Goal: Transaction & Acquisition: Purchase product/service

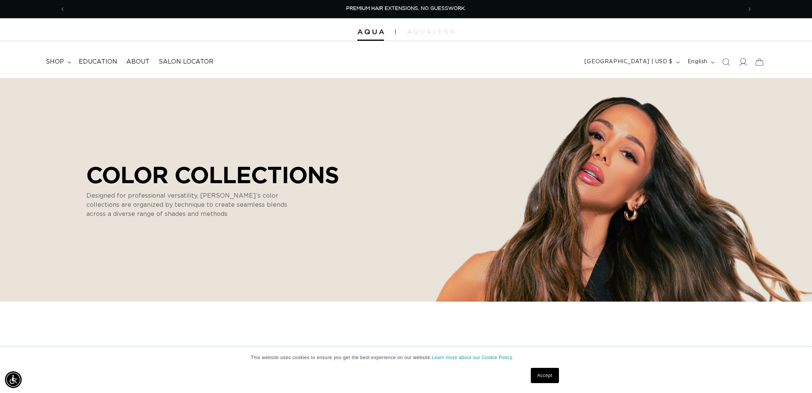
click at [741, 63] on icon at bounding box center [743, 62] width 8 height 8
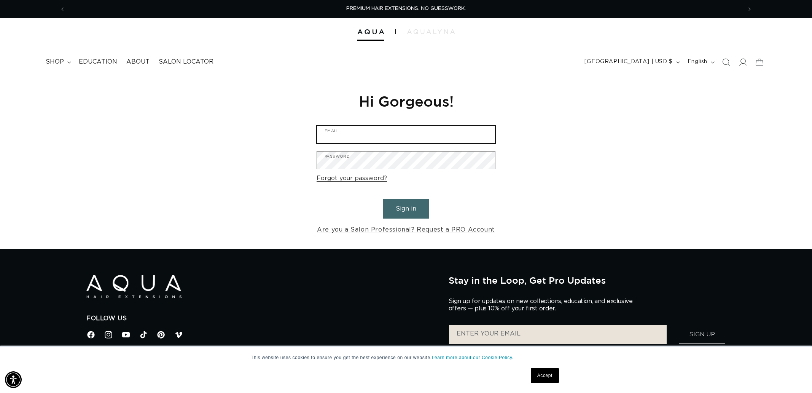
type input "brooke022277@gmail.com"
click at [411, 209] on button "Sign in" at bounding box center [406, 208] width 46 height 19
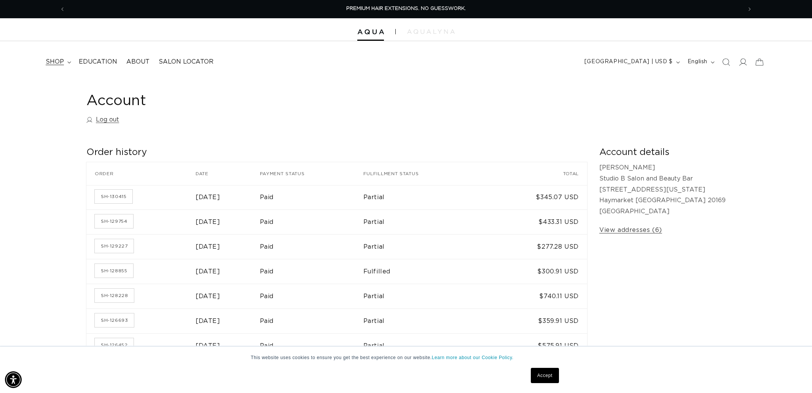
click at [66, 61] on summary "shop" at bounding box center [57, 61] width 33 height 17
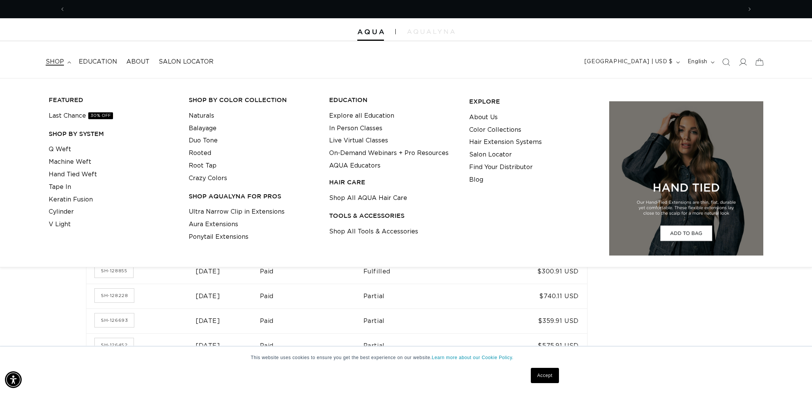
scroll to position [0, 677]
click at [57, 149] on link "Q Weft" at bounding box center [60, 149] width 22 height 13
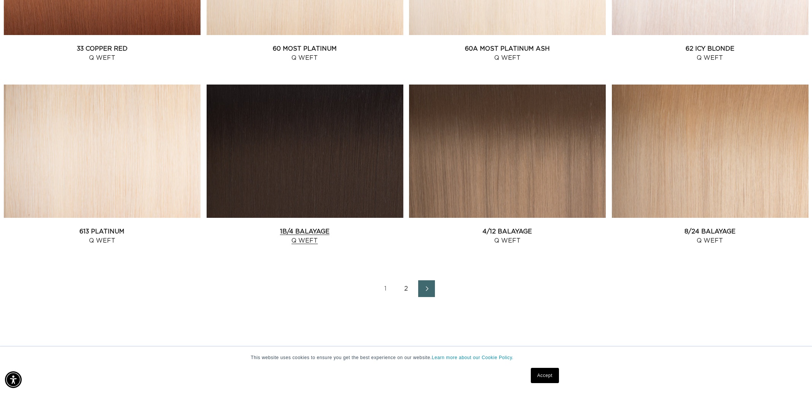
scroll to position [968, 0]
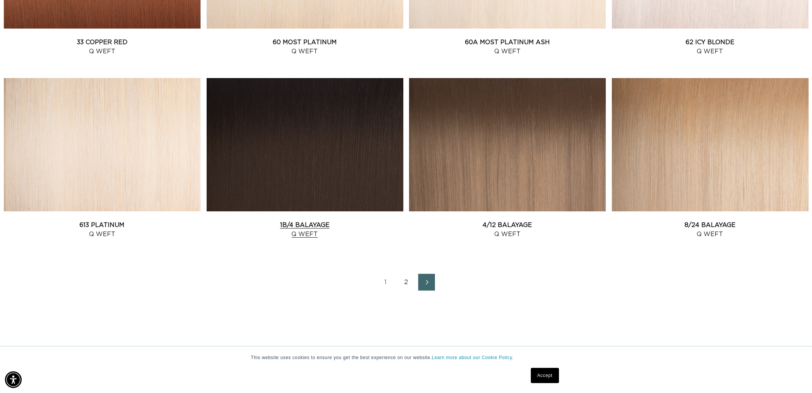
click at [321, 220] on link "1B/4 Balayage Q Weft" at bounding box center [305, 229] width 197 height 18
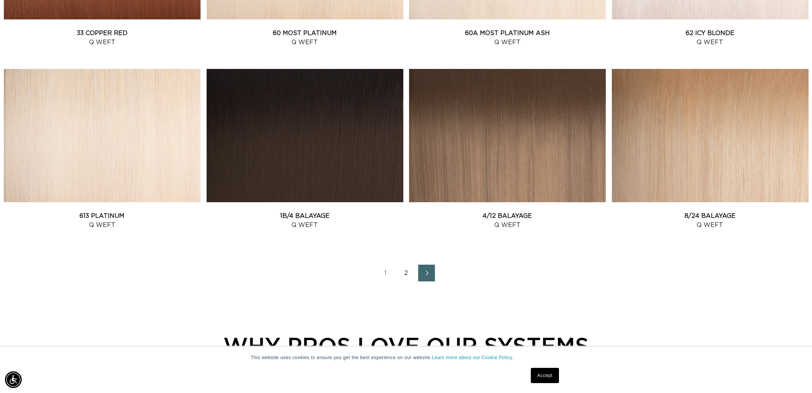
scroll to position [0, 677]
click at [426, 273] on icon "Next page" at bounding box center [427, 272] width 10 height 5
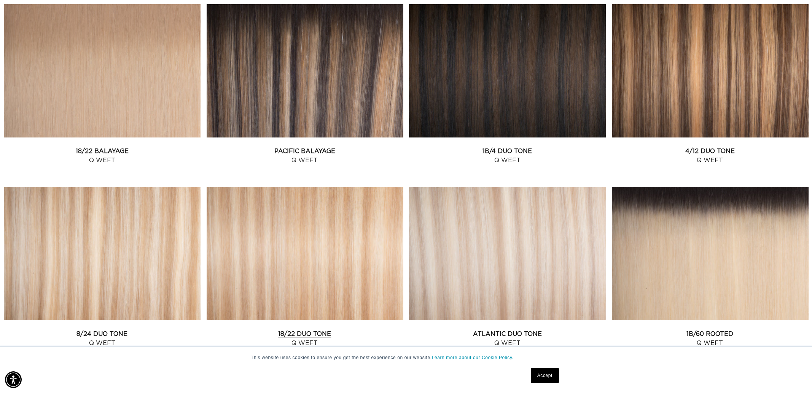
scroll to position [312, 0]
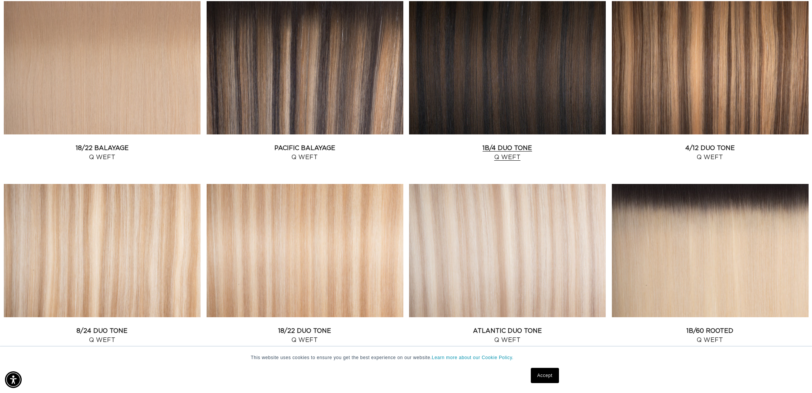
click at [522, 144] on link "1B/4 Duo Tone Q Weft" at bounding box center [507, 153] width 197 height 18
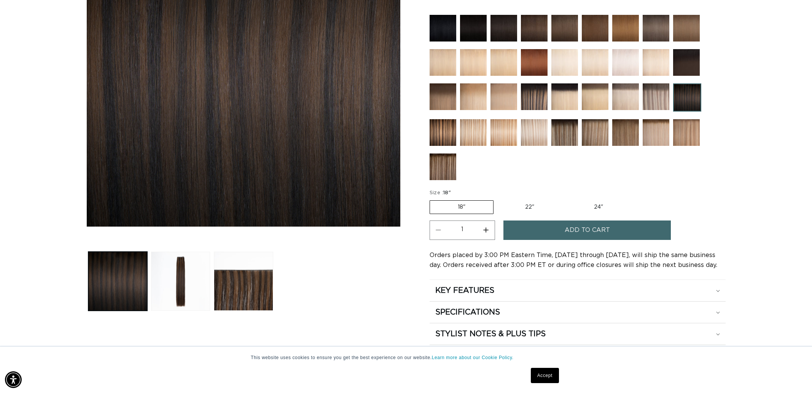
scroll to position [0, 1354]
click at [588, 228] on span "Add to cart" at bounding box center [587, 229] width 45 height 19
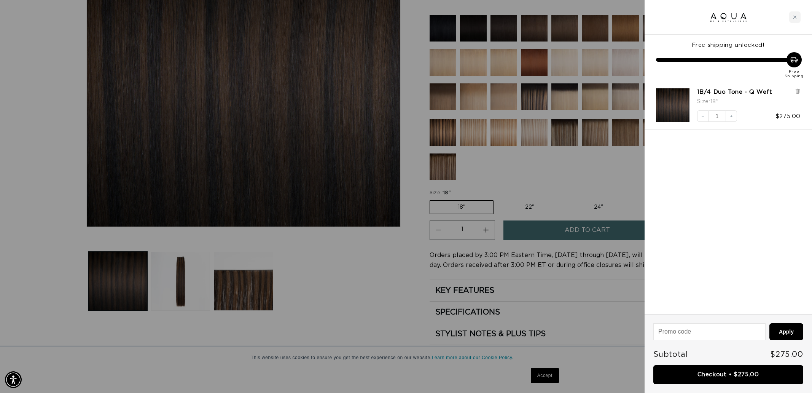
scroll to position [0, 0]
click at [729, 370] on link "Checkout • $275.00" at bounding box center [729, 374] width 150 height 19
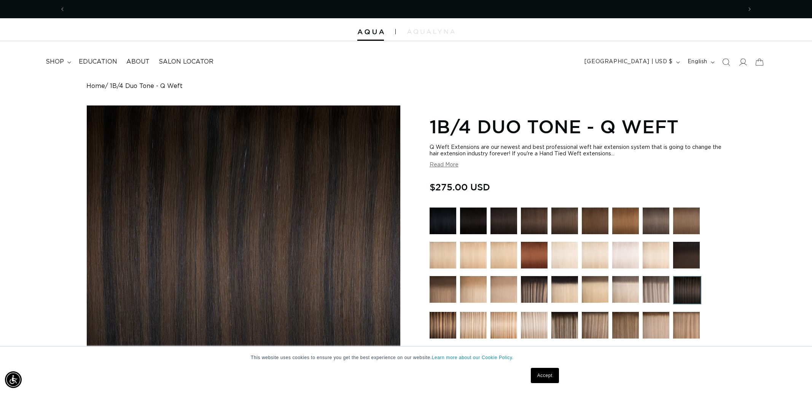
scroll to position [0, 677]
click at [538, 378] on link "Accept" at bounding box center [545, 375] width 28 height 15
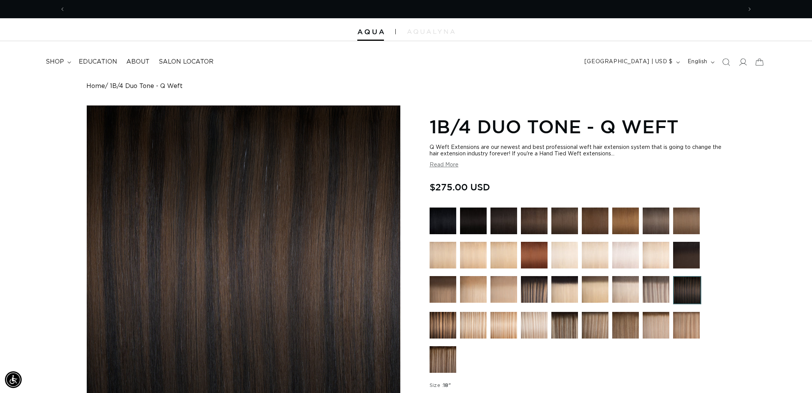
scroll to position [0, 0]
